Goal: Task Accomplishment & Management: Use online tool/utility

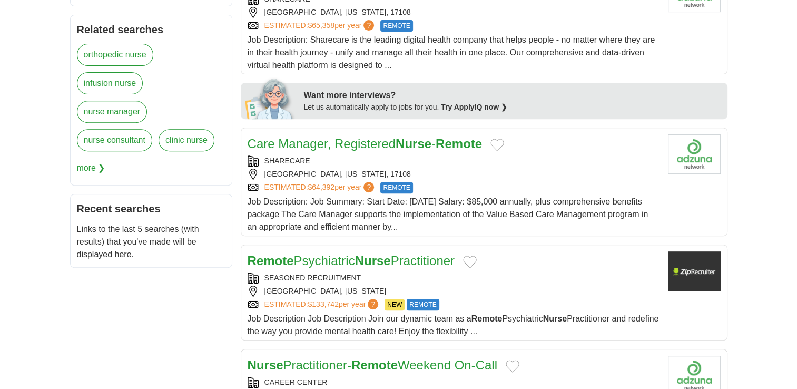
scroll to position [453, 0]
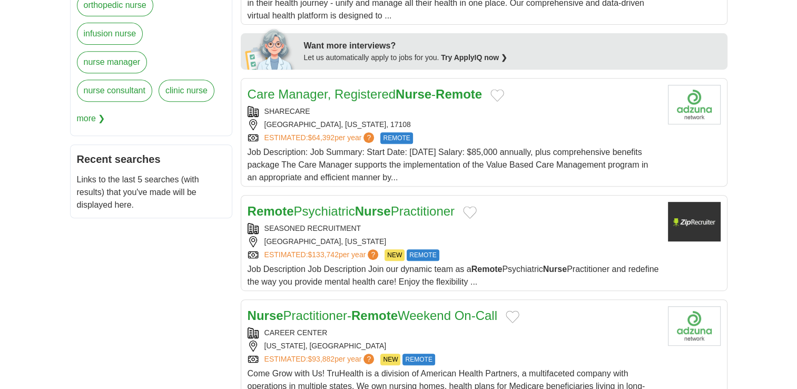
click at [405, 95] on strong "Nurse" at bounding box center [414, 94] width 36 height 14
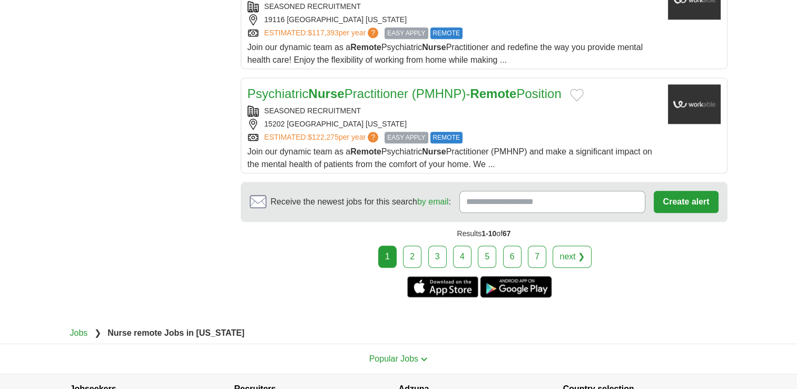
scroll to position [1229, 0]
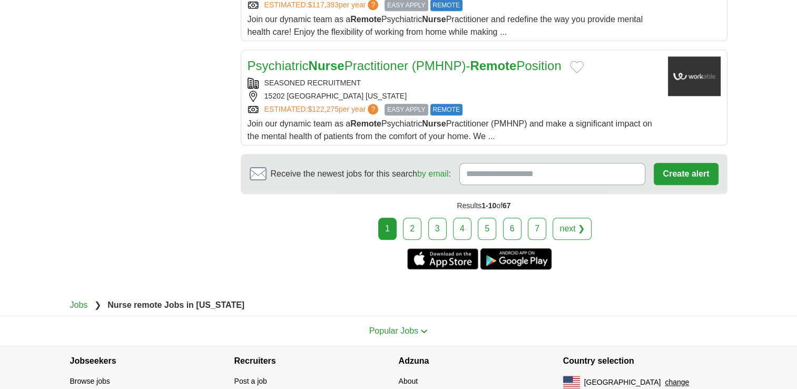
click at [572, 225] on link "next ❯" at bounding box center [572, 229] width 39 height 22
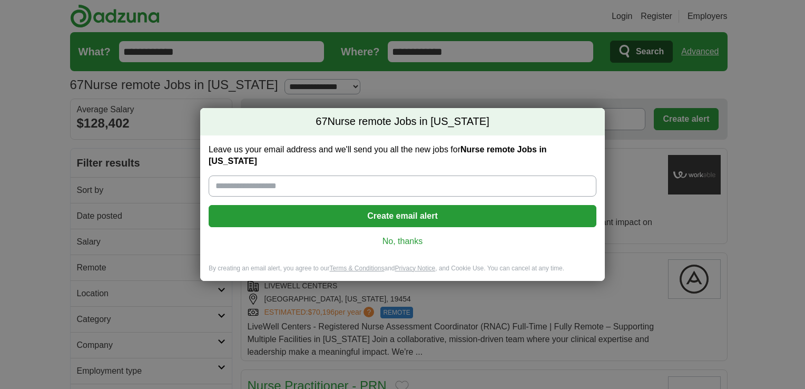
click at [389, 244] on link "No, thanks" at bounding box center [402, 242] width 371 height 12
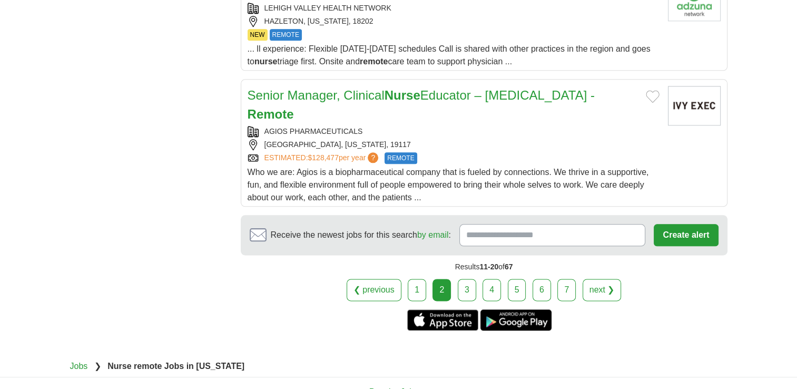
scroll to position [1279, 0]
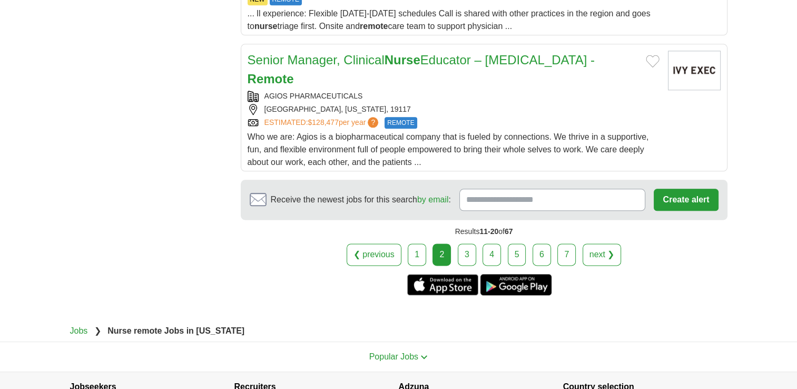
click at [601, 250] on link "next ❯" at bounding box center [602, 254] width 39 height 22
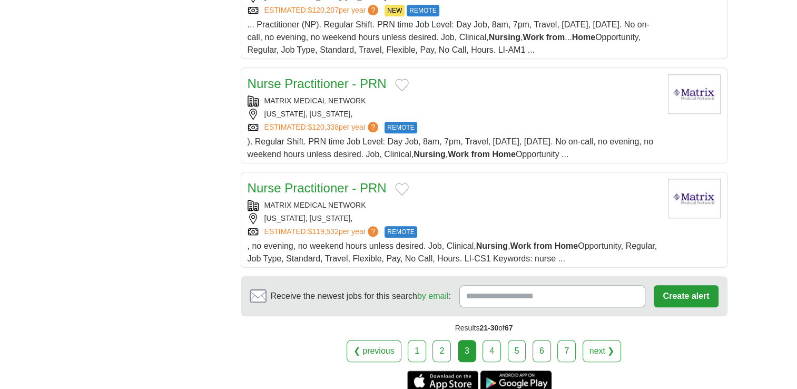
scroll to position [1110, 0]
